Goal: Task Accomplishment & Management: Manage account settings

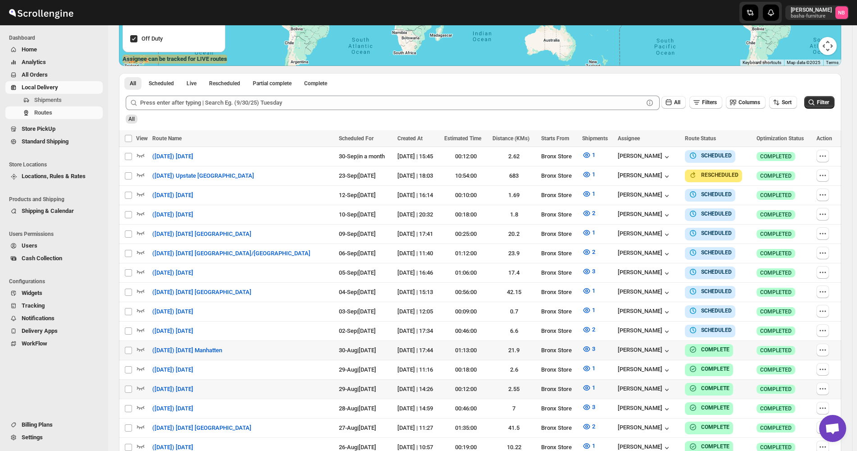
scroll to position [201, 0]
click at [68, 71] on span "All Orders" at bounding box center [61, 74] width 79 height 9
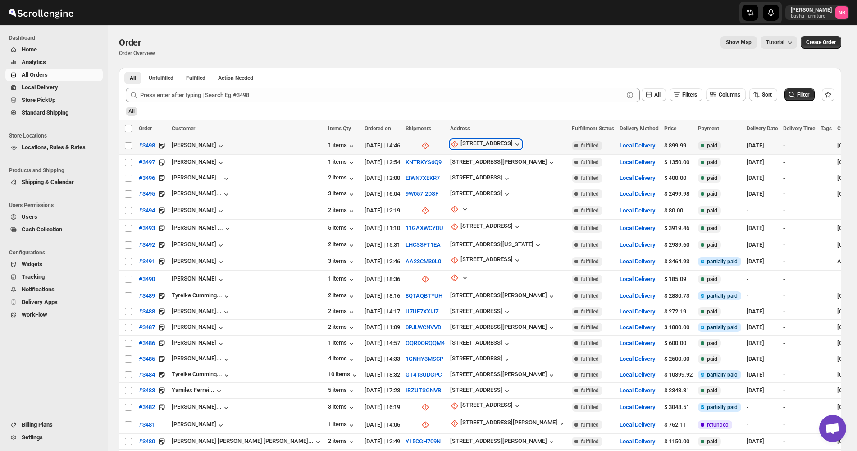
click at [461, 144] on div "[STREET_ADDRESS]" at bounding box center [487, 144] width 52 height 9
click at [414, 191] on span "Update manually" at bounding box center [415, 192] width 43 height 7
select select "US"
select select "[US_STATE]"
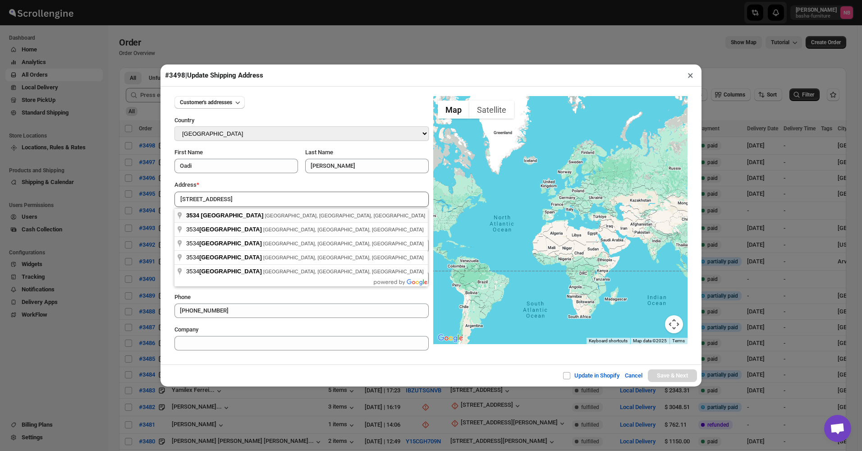
type input "[STREET_ADDRESS]"
type input "[GEOGRAPHIC_DATA]"
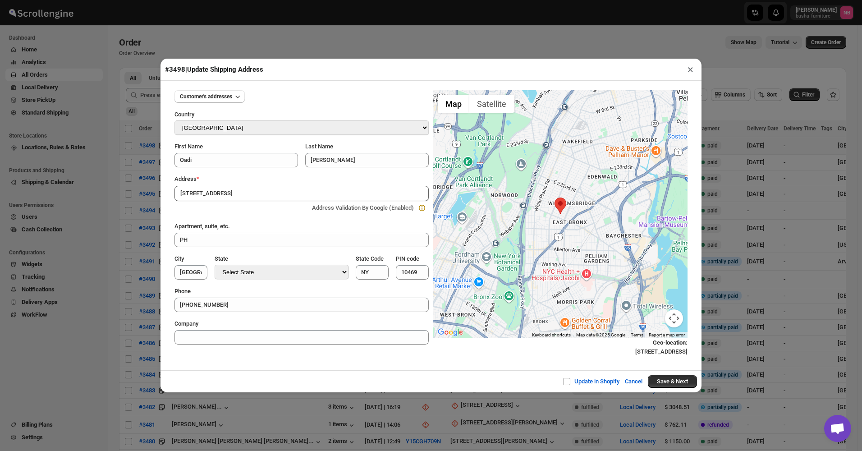
click at [675, 375] on div "Update in Shopify Cancel Save & Next" at bounding box center [430, 381] width 541 height 22
click at [663, 381] on button "Save & Next" at bounding box center [672, 381] width 49 height 13
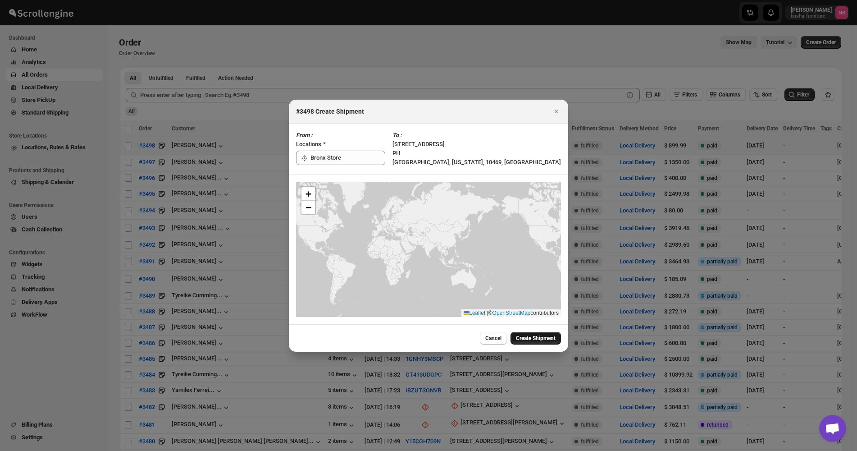
click at [525, 335] on span "Create Shipment" at bounding box center [536, 337] width 40 height 7
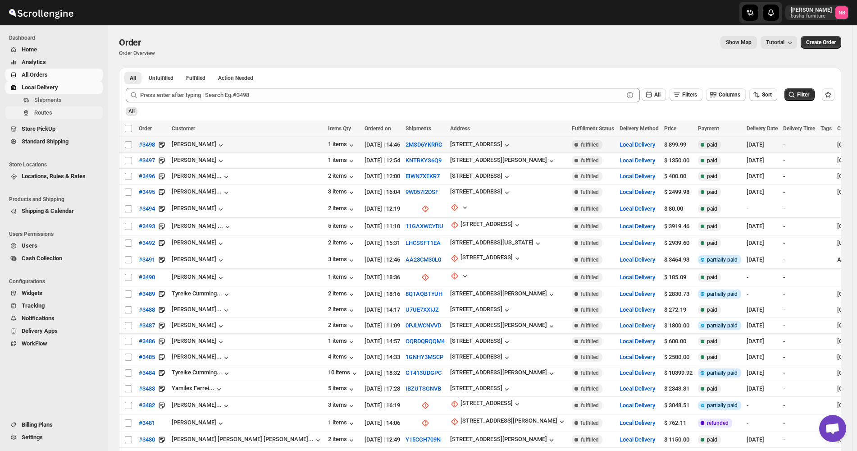
click at [38, 113] on span "Routes" at bounding box center [43, 112] width 18 height 7
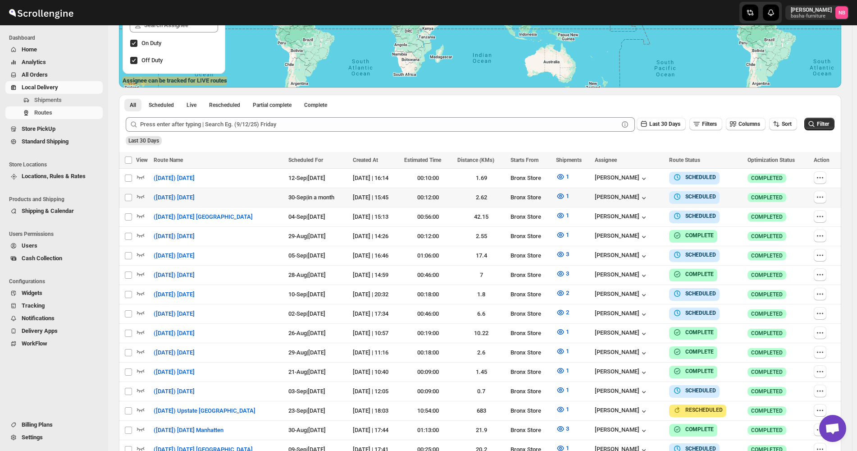
scroll to position [180, 0]
click at [781, 127] on icon "button" at bounding box center [776, 123] width 9 height 9
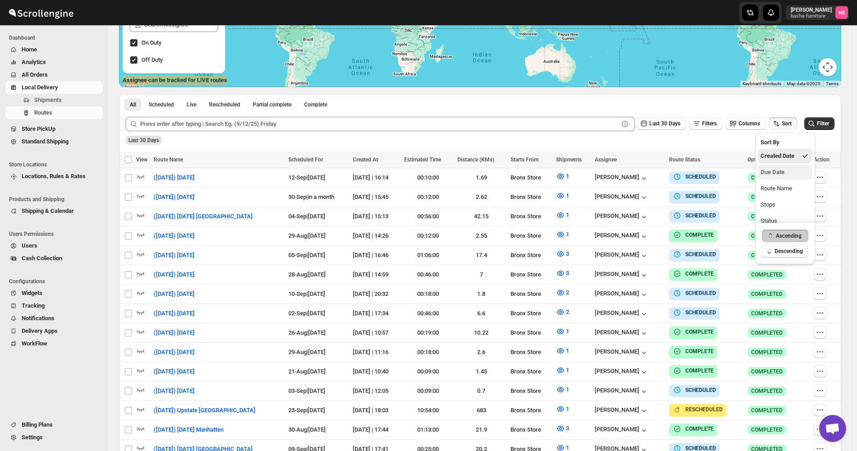
click at [772, 172] on div "Due Date" at bounding box center [773, 172] width 24 height 9
click at [667, 118] on button "Last 30 Days" at bounding box center [661, 123] width 49 height 13
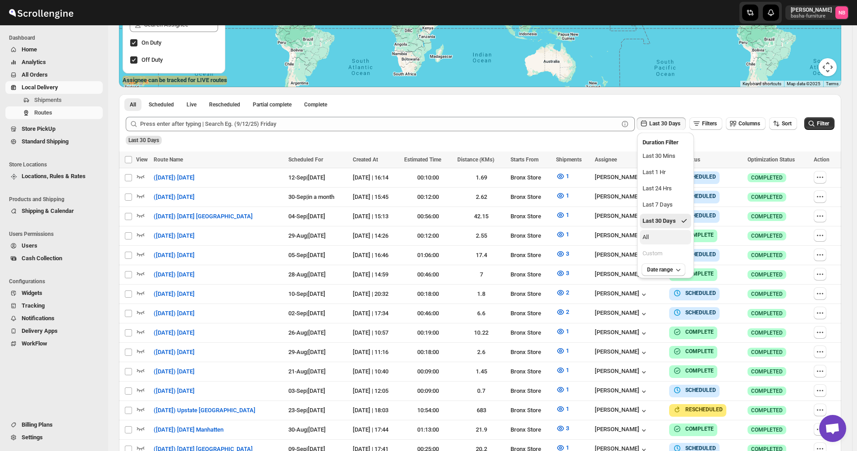
click at [666, 238] on button "All" at bounding box center [665, 237] width 51 height 14
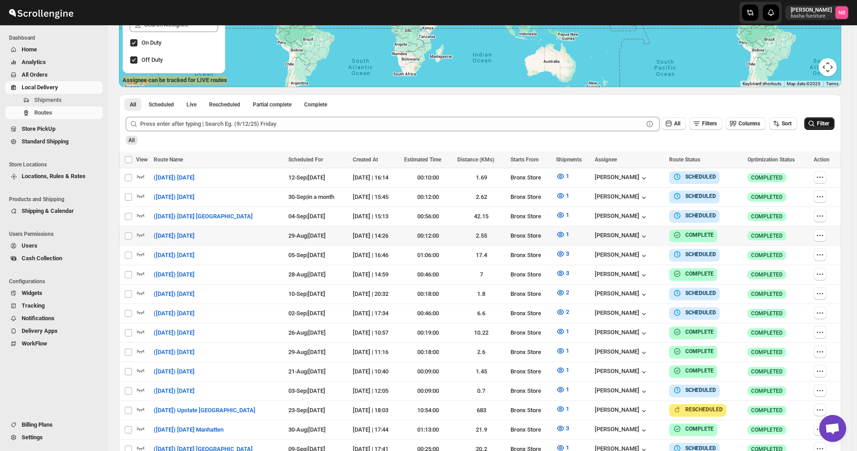
click at [815, 123] on icon "submit" at bounding box center [811, 123] width 9 height 9
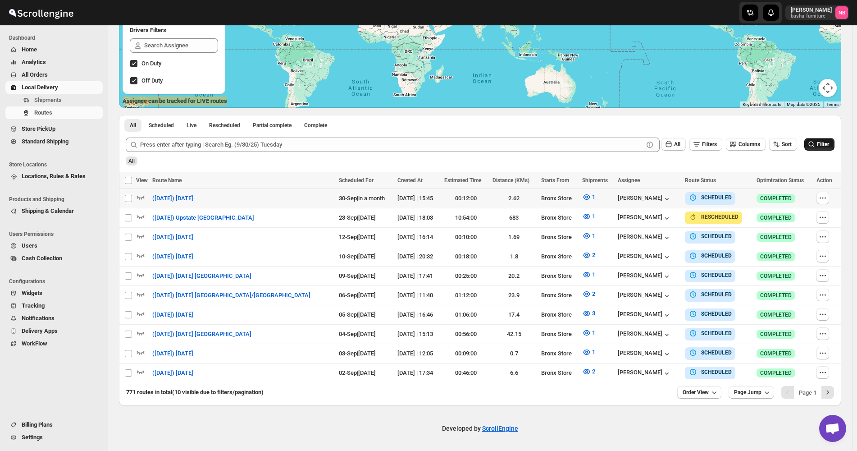
scroll to position [155, 0]
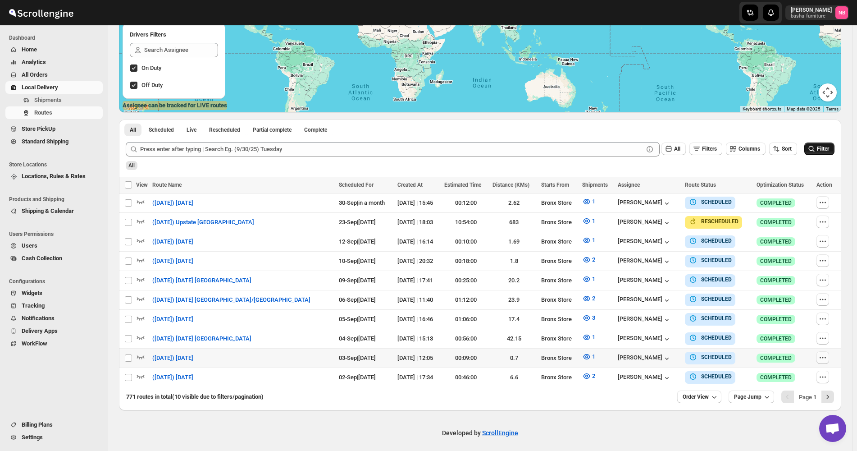
click at [827, 353] on icon "button" at bounding box center [822, 357] width 9 height 9
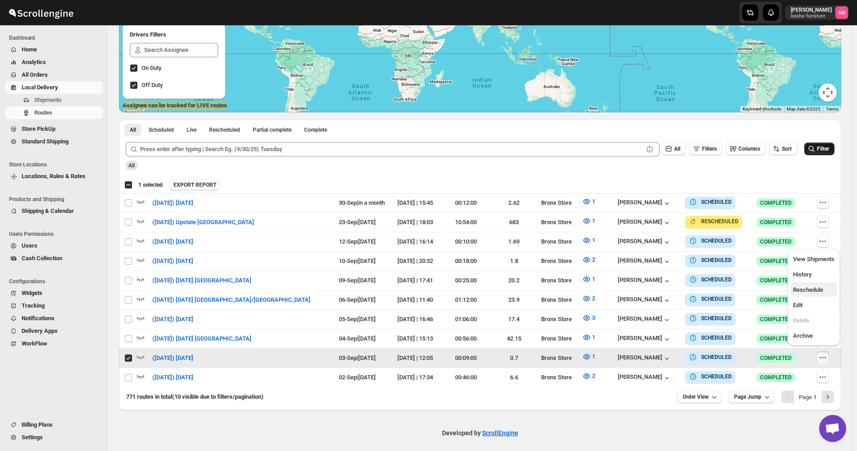
click at [807, 291] on span "Reschedule" at bounding box center [808, 289] width 30 height 7
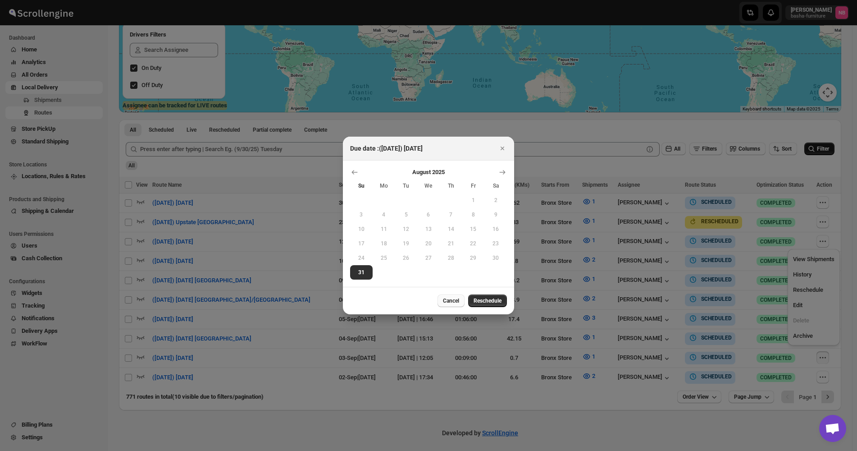
click at [444, 297] on span "Cancel" at bounding box center [451, 300] width 16 height 7
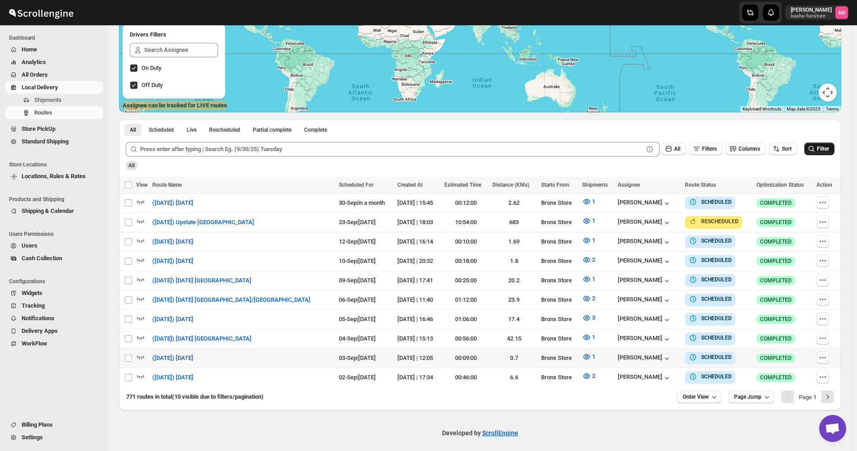
click at [820, 355] on button "button" at bounding box center [823, 357] width 13 height 13
checkbox input "true"
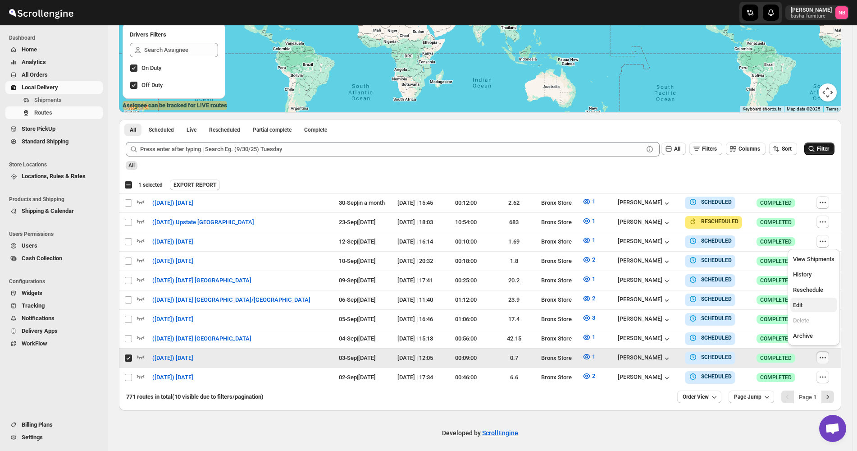
click at [800, 303] on span "Edit" at bounding box center [797, 305] width 9 height 7
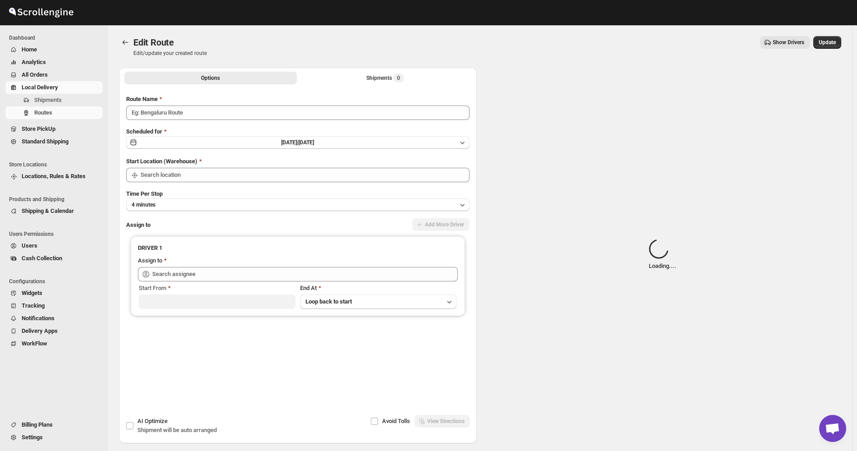
type input "([DATE]) [DATE]"
type input "Bronx Store"
type input "[PERSON_NAME] ([EMAIL_ADDRESS][DOMAIN_NAME])"
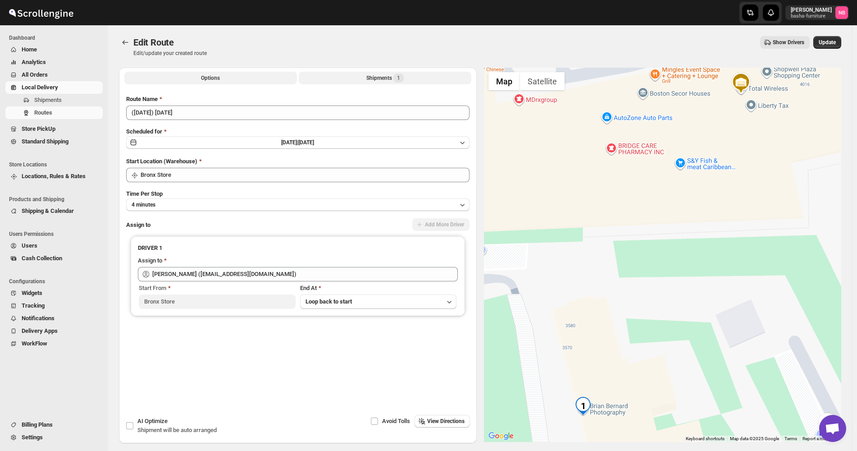
click at [361, 77] on button "Shipments 1" at bounding box center [385, 78] width 173 height 13
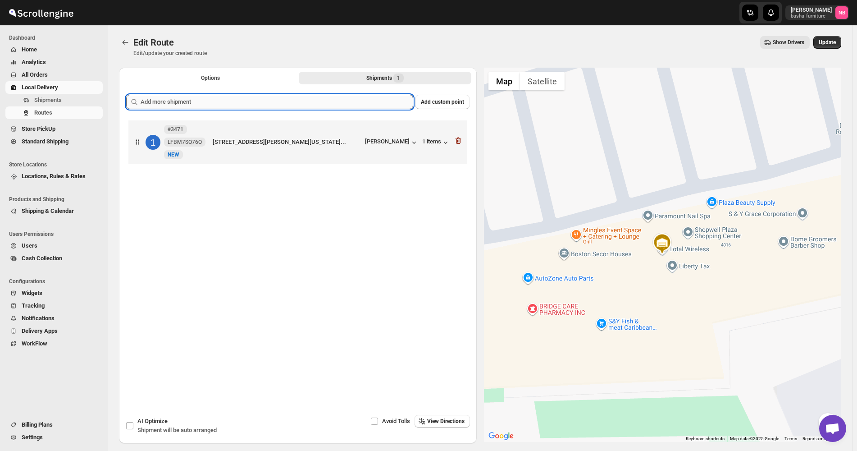
click at [275, 99] on input "text" at bounding box center [277, 102] width 273 height 14
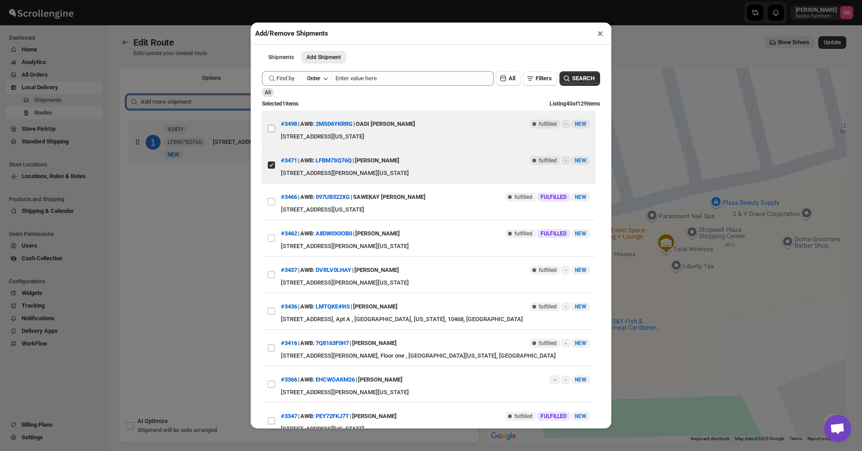
click at [269, 132] on input "View details for 68b4990dc0fa9a00bc710627" at bounding box center [271, 128] width 7 height 7
checkbox input "true"
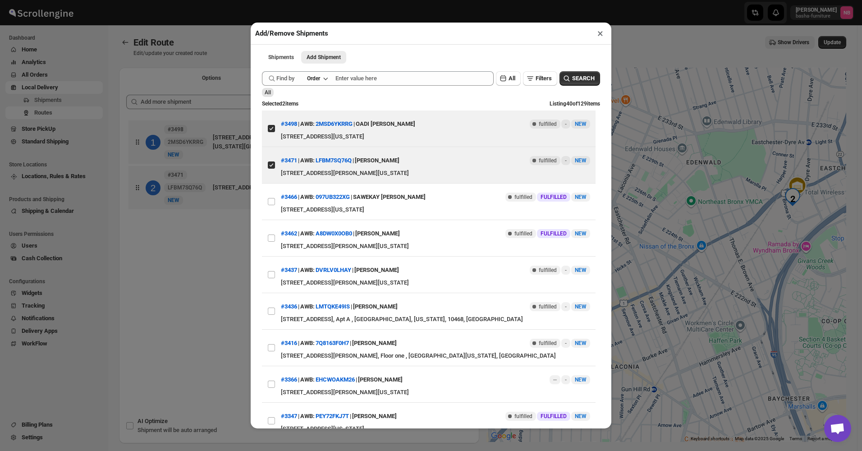
click at [217, 283] on div "Add/Remove Shipments × Shipments Add Shipment More views Shipments Add Shipment…" at bounding box center [431, 225] width 862 height 451
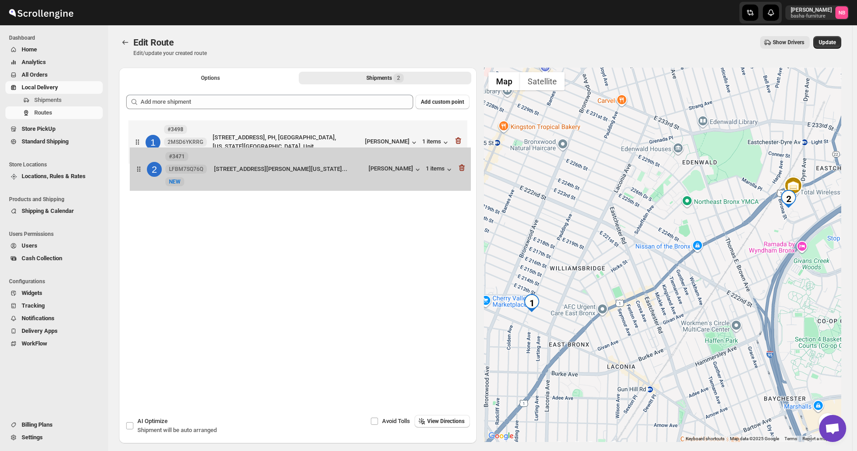
drag, startPoint x: 286, startPoint y: 176, endPoint x: 287, endPoint y: 152, distance: 23.5
click at [287, 152] on div "1 #3498 2MSD6YKRRG New NEW [STREET_ADDRESS][GEOGRAPHIC_DATA][US_STATE], Unit...…" at bounding box center [297, 166] width 343 height 96
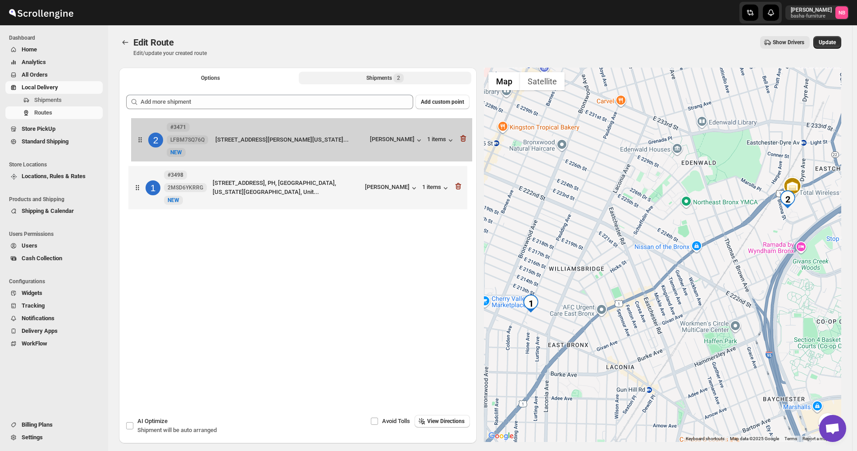
drag, startPoint x: 289, startPoint y: 196, endPoint x: 293, endPoint y: 143, distance: 52.9
click at [293, 143] on div "1 #3498 2MSD6YKRRG New NEW [STREET_ADDRESS][GEOGRAPHIC_DATA][US_STATE], Unit...…" at bounding box center [297, 166] width 343 height 96
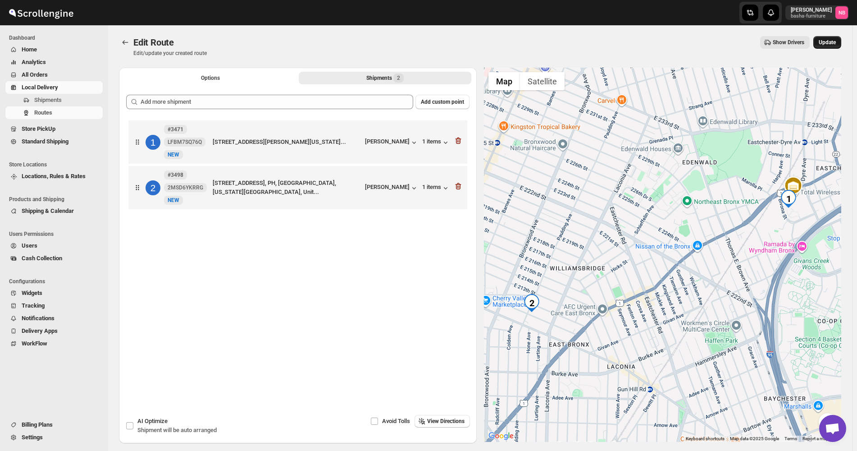
click at [819, 46] on button "Update" at bounding box center [827, 42] width 28 height 13
